Goal: Find specific page/section: Find specific page/section

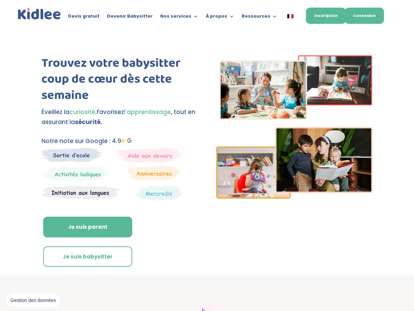
click at [363, 12] on link "Connexion" at bounding box center [364, 16] width 39 height 16
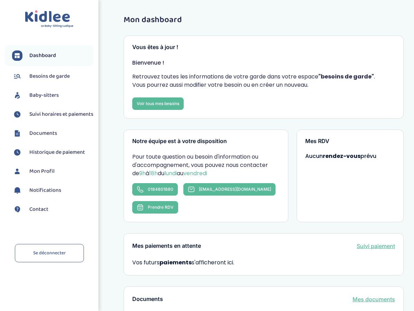
click at [40, 96] on span "Baby-sitters" at bounding box center [43, 95] width 29 height 8
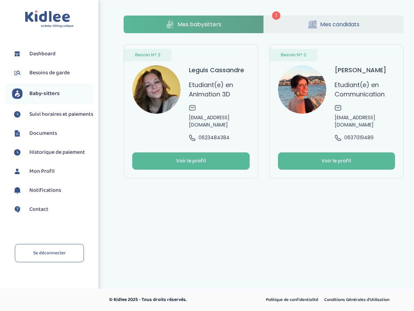
click at [320, 24] on span "Mes candidats" at bounding box center [339, 24] width 39 height 9
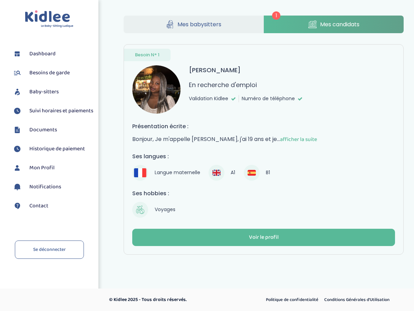
click at [293, 140] on span "afficher la suite" at bounding box center [298, 139] width 37 height 9
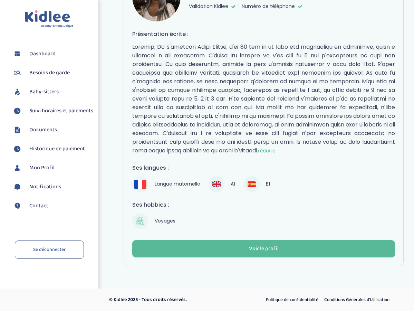
scroll to position [101, 0]
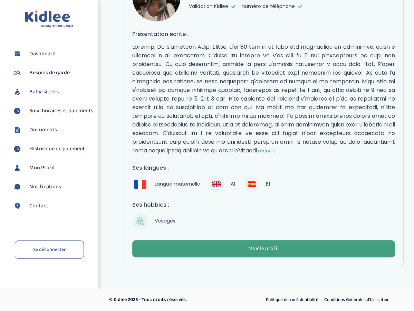
click at [258, 247] on div "Voir le profil" at bounding box center [264, 249] width 30 height 8
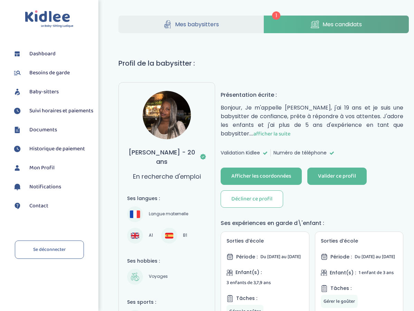
click at [270, 134] on span "afficher la suite" at bounding box center [271, 133] width 37 height 9
